Goal: Transaction & Acquisition: Purchase product/service

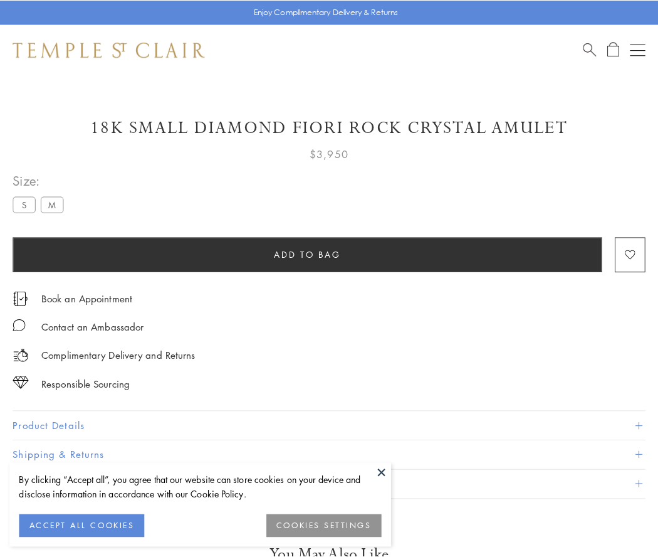
scroll to position [63, 0]
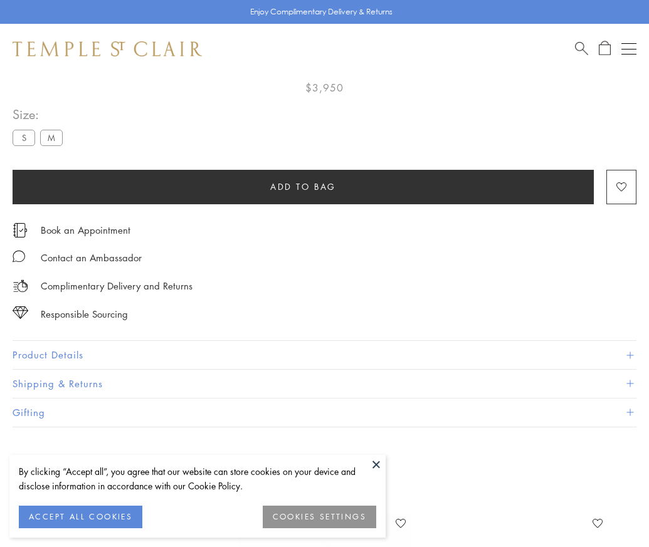
click at [303, 186] on span "Add to bag" at bounding box center [303, 187] width 66 height 14
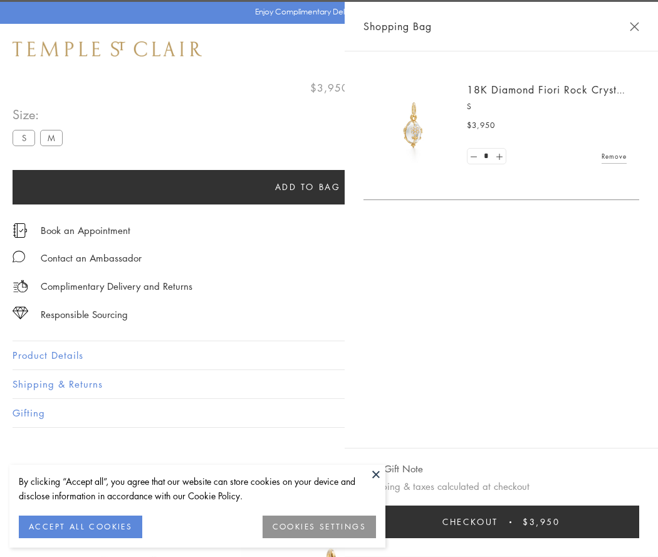
click at [502, 522] on button "Checkout $3,950" at bounding box center [502, 521] width 276 height 33
